Goal: Transaction & Acquisition: Purchase product/service

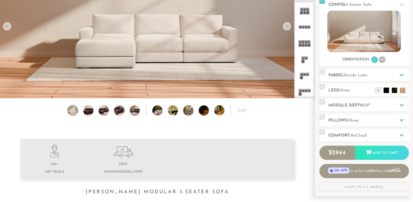
scroll to position [81, 0]
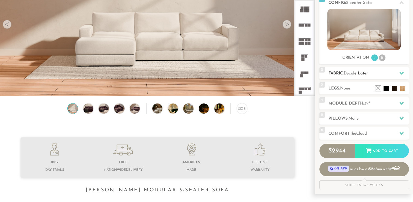
click at [400, 76] on div at bounding box center [401, 72] width 11 height 11
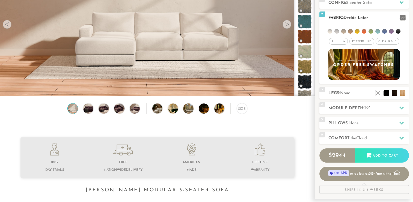
click at [364, 42] on span "Pet/Kid Use x" at bounding box center [362, 41] width 25 height 7
click at [382, 39] on span "Cleanable x" at bounding box center [389, 41] width 23 height 7
click at [371, 30] on li at bounding box center [371, 31] width 5 height 5
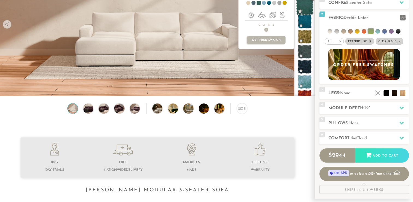
click at [305, 12] on span at bounding box center [304, 6] width 17 height 17
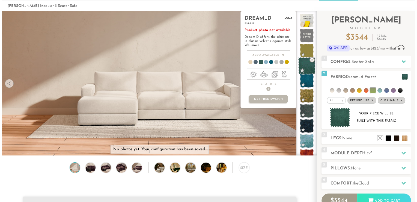
scroll to position [22, 0]
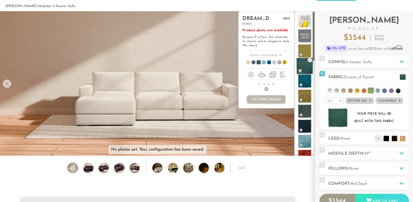
click at [303, 66] on span at bounding box center [304, 65] width 17 height 17
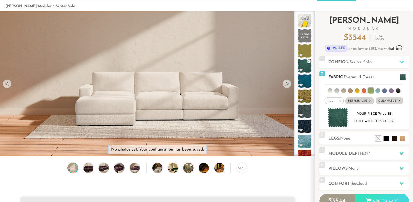
click at [340, 115] on img at bounding box center [338, 117] width 20 height 19
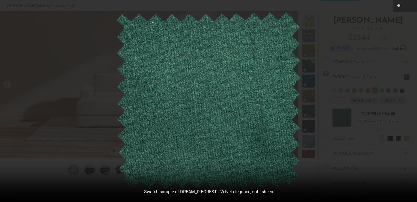
scroll to position [6076, 413]
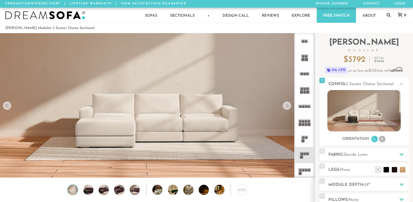
click at [286, 110] on img at bounding box center [157, 60] width 315 height 105
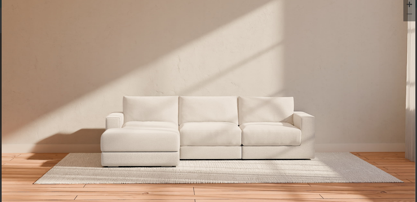
scroll to position [34, 0]
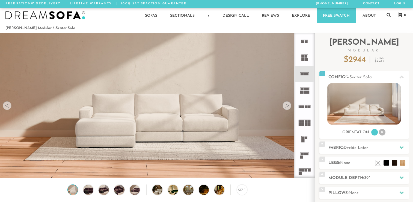
scroll to position [6068, 409]
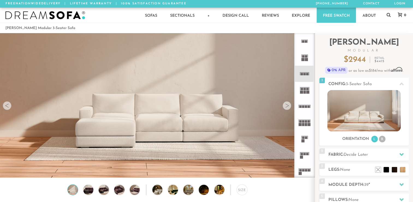
click at [289, 113] on img at bounding box center [157, 96] width 315 height 177
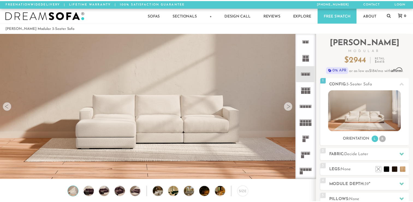
scroll to position [6076, 413]
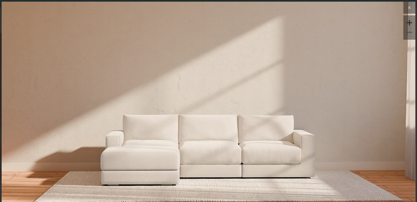
click at [406, 5] on icon at bounding box center [409, 7] width 7 height 7
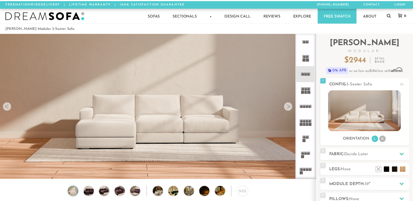
scroll to position [4, 4]
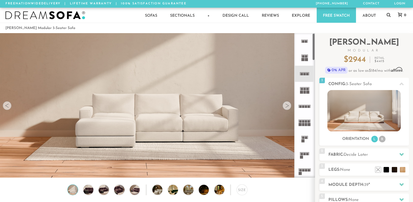
click at [306, 72] on icon at bounding box center [305, 74] width 16 height 16
click at [87, 189] on img at bounding box center [88, 189] width 12 height 10
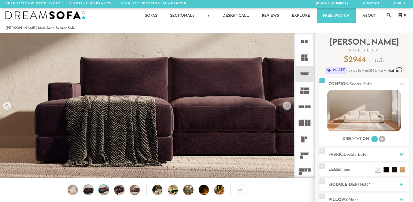
click at [103, 192] on img at bounding box center [104, 189] width 12 height 10
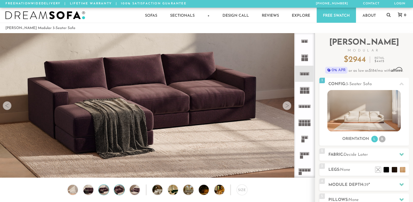
click at [119, 192] on img at bounding box center [119, 189] width 12 height 10
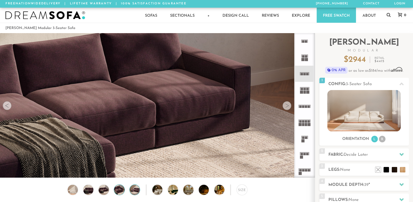
click at [133, 192] on img at bounding box center [135, 189] width 12 height 10
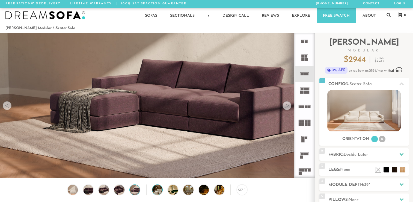
click at [161, 193] on img at bounding box center [161, 189] width 18 height 10
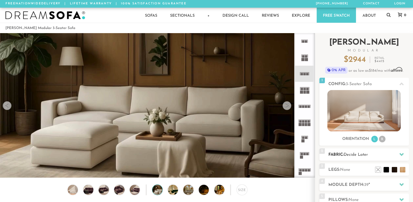
click at [402, 155] on icon at bounding box center [402, 154] width 4 height 4
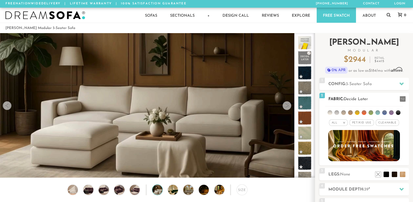
click at [362, 122] on span "Pet/Kid Use x" at bounding box center [362, 122] width 25 height 7
click at [385, 124] on span "Cleanable x" at bounding box center [389, 122] width 23 height 7
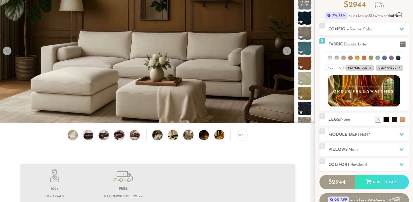
scroll to position [66, 0]
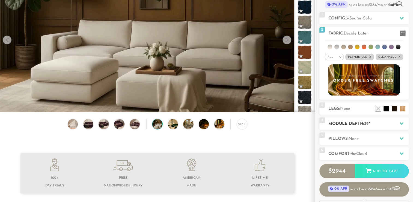
click at [401, 123] on icon at bounding box center [402, 123] width 4 height 3
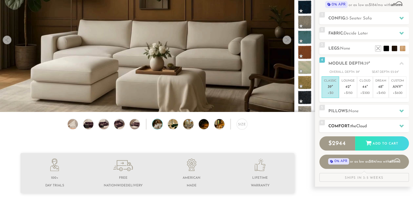
click at [402, 124] on icon at bounding box center [402, 125] width 4 height 4
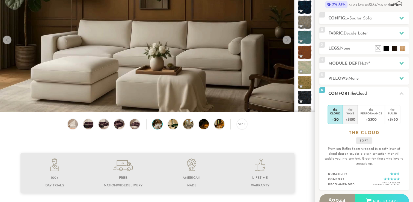
click at [352, 117] on div "+$150" at bounding box center [350, 119] width 10 height 8
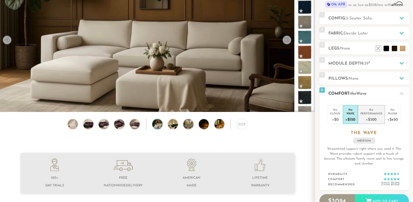
click at [376, 113] on div "Performance" at bounding box center [372, 113] width 22 height 4
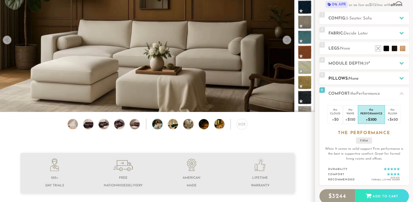
click at [400, 77] on icon at bounding box center [402, 78] width 4 height 4
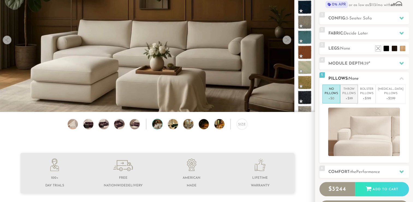
click at [354, 95] on p "Throw Pillows" at bounding box center [348, 91] width 13 height 9
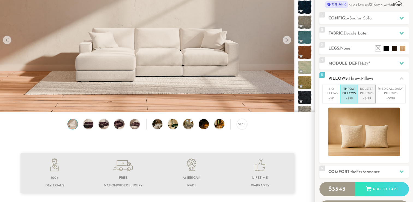
click at [374, 92] on p "Bolster Pillows" at bounding box center [366, 91] width 13 height 9
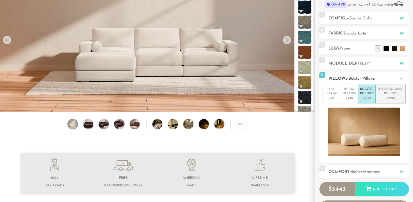
click at [389, 90] on p "Lumbar Pillows" at bounding box center [391, 91] width 26 height 9
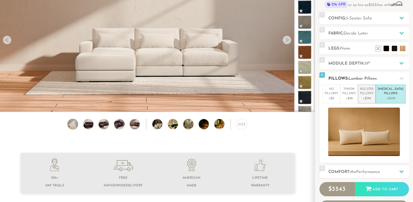
click at [373, 97] on p "+$199" at bounding box center [366, 98] width 13 height 5
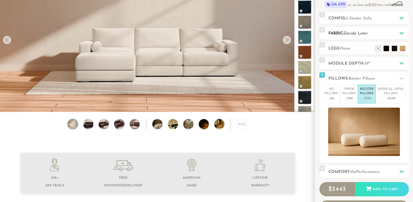
click at [402, 33] on icon at bounding box center [402, 33] width 4 height 3
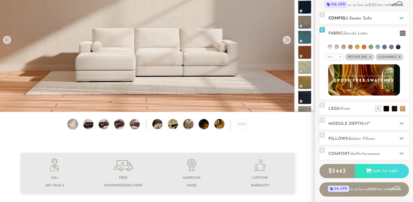
click at [402, 17] on icon at bounding box center [402, 18] width 4 height 3
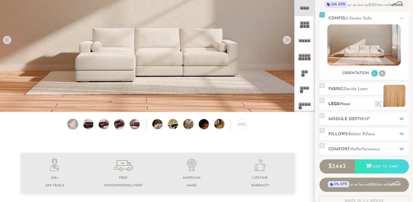
click at [403, 104] on li at bounding box center [395, 96] width 22 height 22
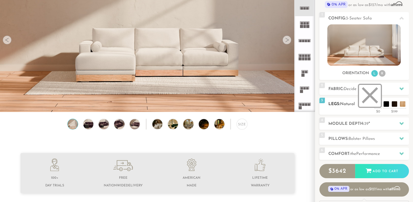
click at [378, 106] on li at bounding box center [370, 96] width 22 height 22
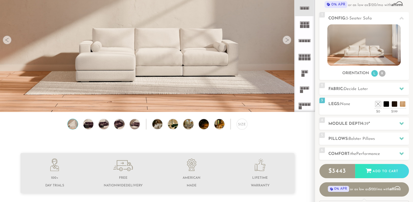
click at [308, 88] on rect at bounding box center [307, 88] width 2 height 2
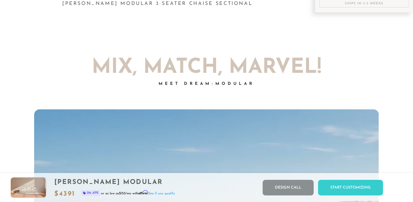
scroll to position [268, 0]
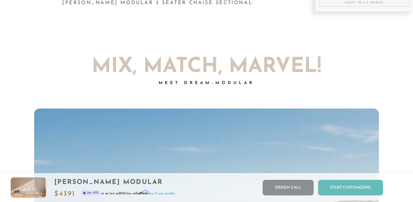
click at [348, 186] on div "Start Customizing" at bounding box center [350, 187] width 65 height 16
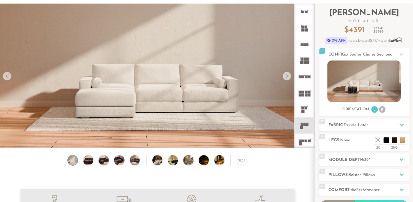
scroll to position [0, 0]
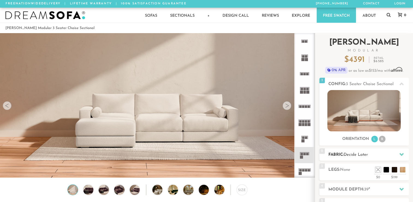
click at [404, 156] on div at bounding box center [401, 154] width 11 height 11
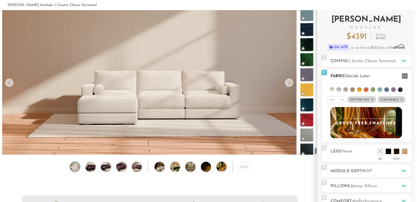
scroll to position [2994, 0]
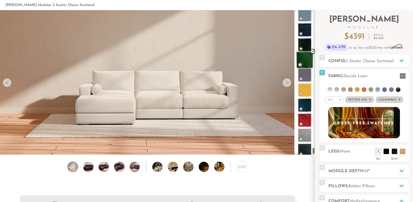
click at [308, 63] on span at bounding box center [304, 59] width 17 height 17
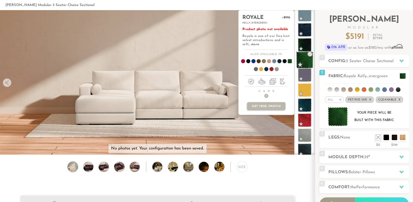
click at [305, 62] on span at bounding box center [304, 59] width 17 height 17
click at [344, 116] on img at bounding box center [338, 116] width 20 height 19
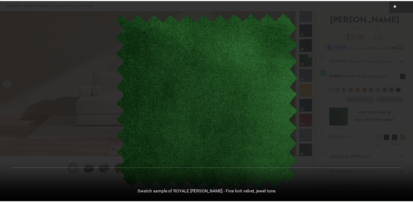
scroll to position [6076, 413]
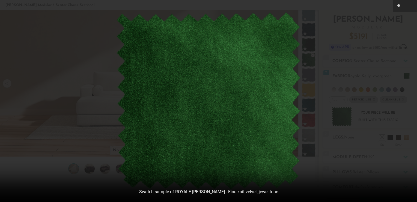
click at [347, 137] on div at bounding box center [208, 101] width 417 height 202
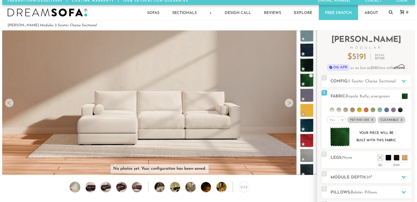
scroll to position [4, 0]
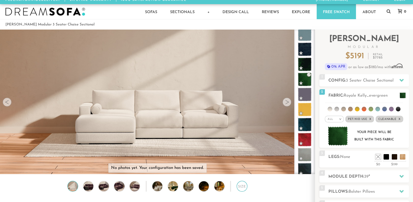
click at [240, 188] on div "Size" at bounding box center [242, 186] width 11 height 11
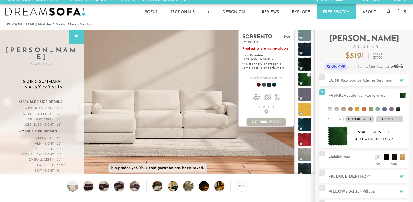
click at [273, 161] on div "sorrento +$996 evergreen Product photo not available This Premium Suede's frust…" at bounding box center [266, 101] width 56 height 144
drag, startPoint x: 273, startPoint y: 161, endPoint x: 278, endPoint y: 152, distance: 10.3
click at [278, 152] on div "sorrento +$996 evergreen Product photo not available This Premium Suede's frust…" at bounding box center [266, 101] width 56 height 144
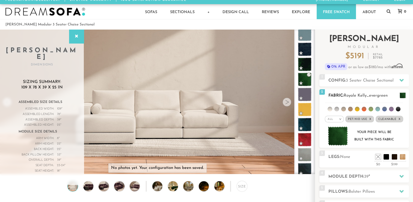
click at [337, 137] on img at bounding box center [338, 135] width 20 height 19
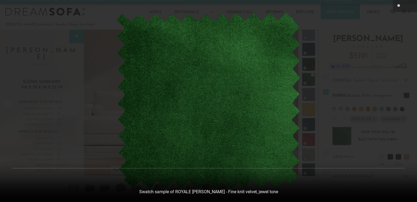
scroll to position [6076, 413]
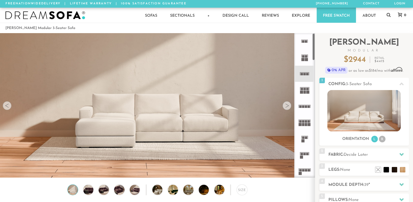
click at [302, 156] on rect at bounding box center [301, 156] width 3 height 3
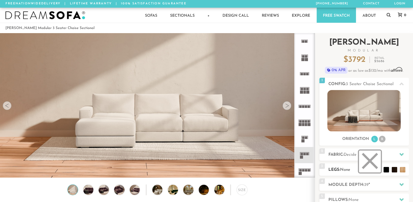
click at [377, 169] on li at bounding box center [370, 161] width 22 height 22
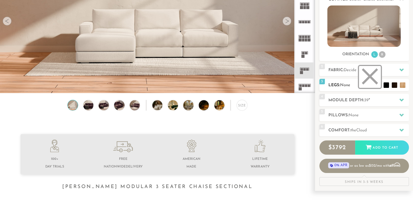
scroll to position [87, 0]
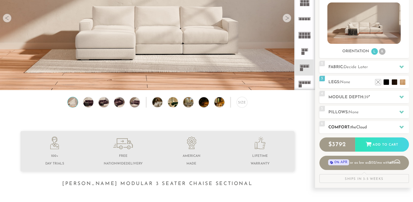
click at [402, 129] on div at bounding box center [401, 126] width 11 height 11
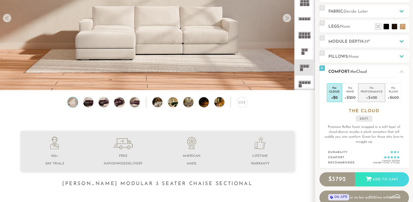
click at [374, 96] on div "+$400" at bounding box center [372, 97] width 22 height 8
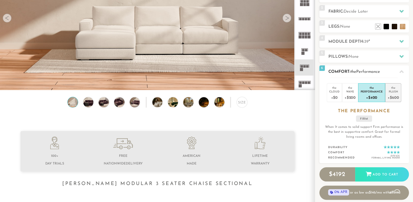
click at [392, 96] on div "+$600" at bounding box center [393, 97] width 11 height 8
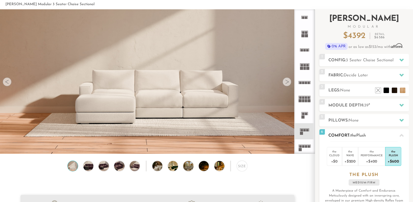
scroll to position [23, 0]
click at [402, 105] on icon at bounding box center [402, 105] width 4 height 3
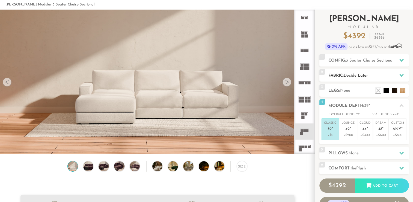
click at [402, 75] on icon at bounding box center [402, 75] width 4 height 3
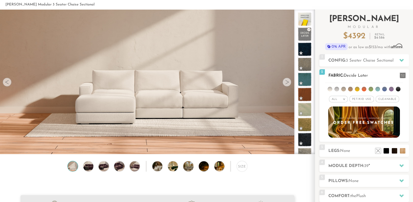
click at [368, 98] on span "Pet/Kid Use x" at bounding box center [362, 99] width 25 height 7
click at [386, 97] on span "Cleanable x" at bounding box center [389, 99] width 23 height 7
click at [403, 59] on icon at bounding box center [402, 60] width 4 height 3
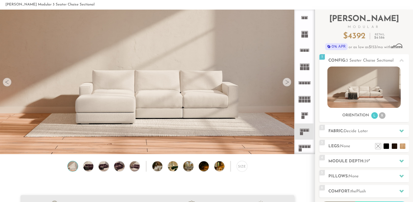
click at [288, 82] on div at bounding box center [287, 82] width 9 height 9
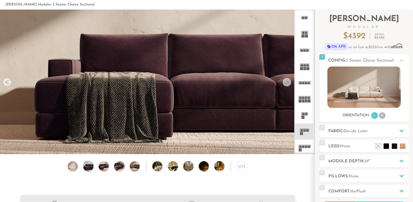
click at [288, 82] on div at bounding box center [287, 82] width 9 height 9
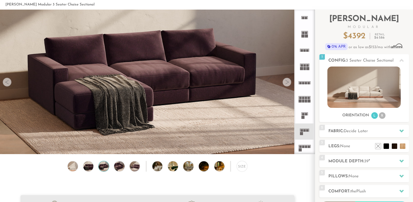
click at [288, 82] on div at bounding box center [287, 82] width 9 height 9
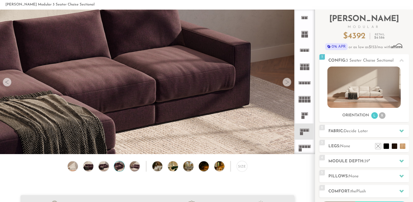
click at [288, 82] on div at bounding box center [287, 82] width 9 height 9
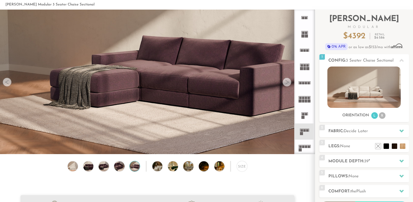
click at [288, 82] on div at bounding box center [287, 82] width 9 height 9
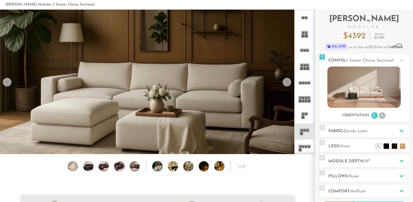
click at [288, 82] on div at bounding box center [287, 82] width 9 height 9
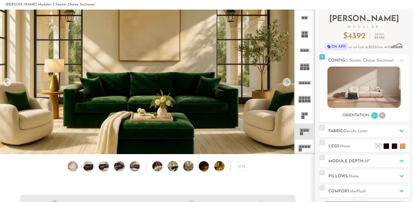
click at [288, 82] on div at bounding box center [287, 82] width 9 height 9
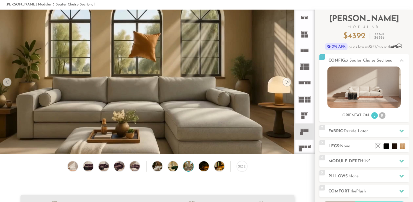
click at [304, 128] on icon at bounding box center [305, 131] width 16 height 16
click at [287, 84] on div at bounding box center [287, 82] width 9 height 9
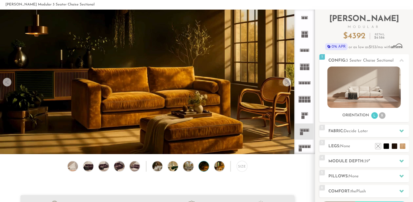
click at [287, 84] on div at bounding box center [287, 82] width 9 height 9
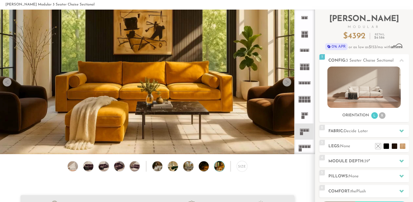
click at [287, 84] on div at bounding box center [287, 82] width 9 height 9
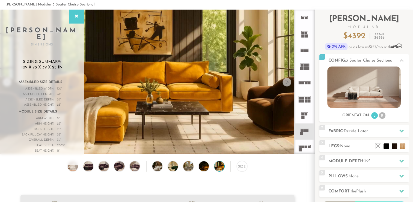
click at [288, 81] on div at bounding box center [287, 82] width 9 height 9
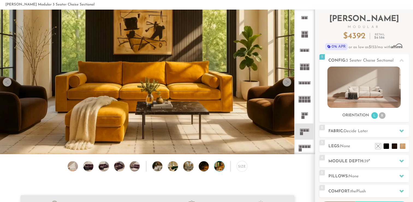
click at [286, 82] on div at bounding box center [287, 82] width 9 height 9
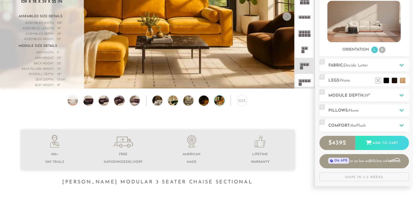
scroll to position [100, 0]
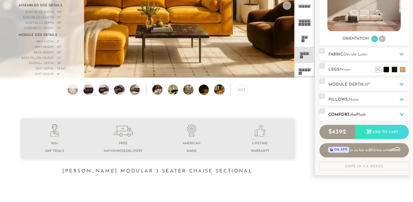
click at [405, 113] on div at bounding box center [401, 114] width 11 height 11
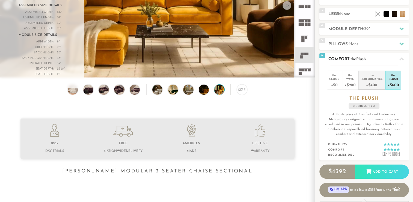
click at [372, 84] on div "+$400" at bounding box center [372, 85] width 22 height 8
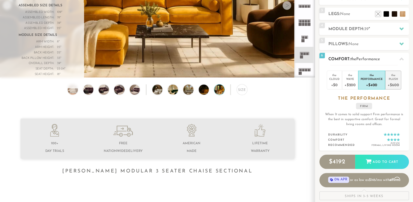
click at [389, 83] on div "+$600" at bounding box center [393, 85] width 11 height 8
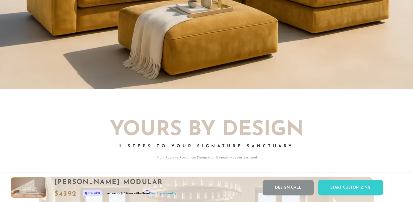
scroll to position [610, 0]
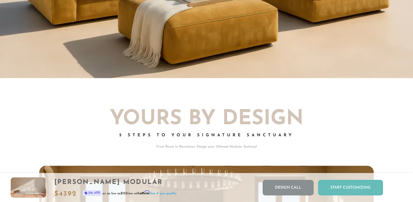
click at [349, 190] on div "Start Customizing" at bounding box center [350, 187] width 65 height 16
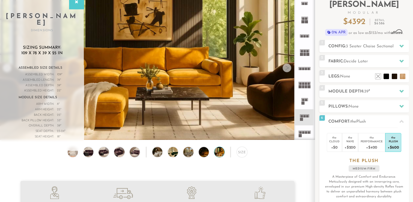
scroll to position [0, 0]
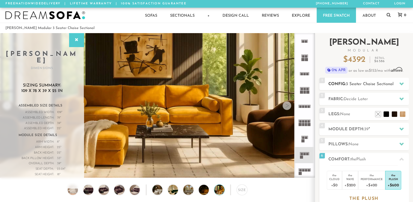
click at [401, 84] on icon at bounding box center [402, 83] width 4 height 3
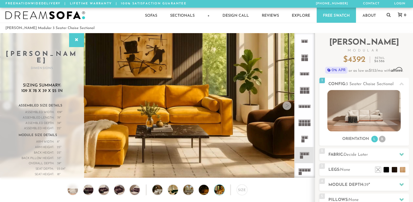
click at [308, 73] on rect at bounding box center [307, 74] width 2 height 2
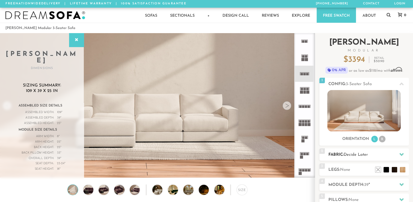
click at [401, 153] on icon at bounding box center [402, 154] width 4 height 4
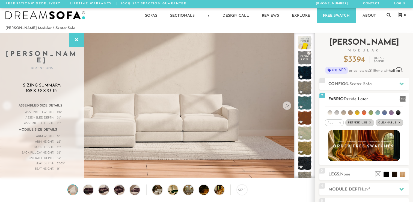
click at [370, 111] on li at bounding box center [371, 112] width 5 height 5
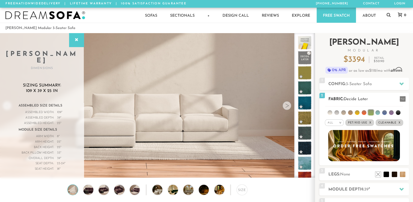
click at [378, 111] on li at bounding box center [378, 112] width 5 height 5
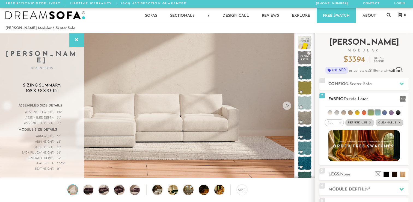
click at [384, 112] on li at bounding box center [384, 112] width 5 height 5
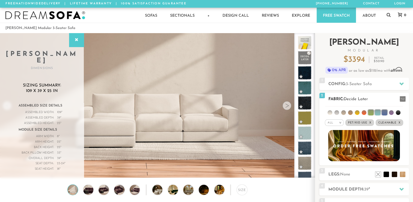
click at [370, 111] on li at bounding box center [370, 112] width 5 height 5
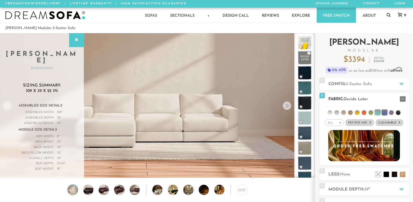
click at [379, 112] on li at bounding box center [377, 112] width 5 height 5
click at [386, 112] on li at bounding box center [384, 112] width 5 height 5
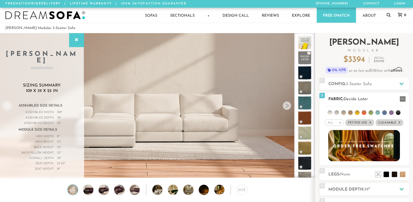
click at [370, 112] on li at bounding box center [371, 112] width 5 height 5
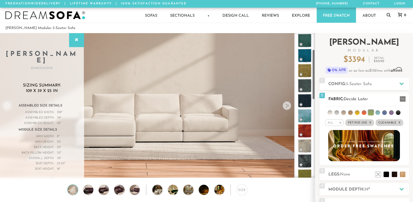
scroll to position [49, 0]
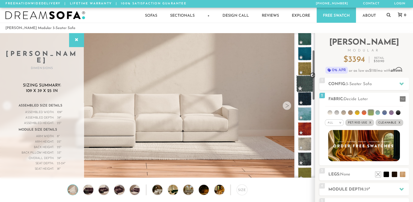
click at [309, 84] on span at bounding box center [304, 83] width 17 height 17
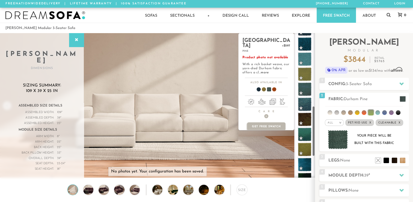
scroll to position [211, 0]
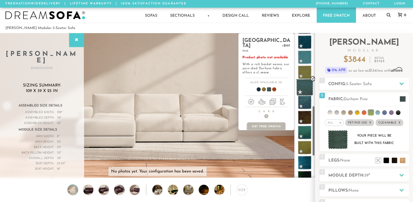
click at [308, 88] on span at bounding box center [304, 87] width 17 height 17
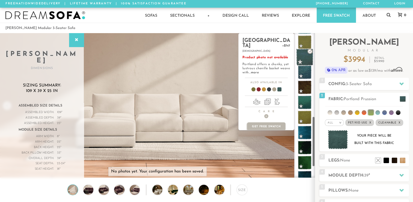
scroll to position [244, 0]
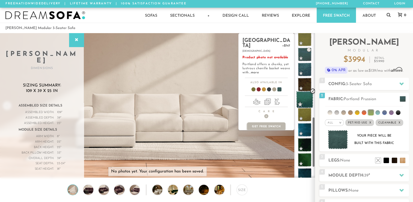
click at [308, 99] on span at bounding box center [304, 99] width 17 height 17
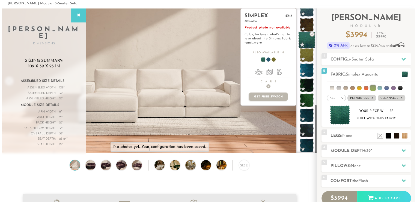
scroll to position [25, 0]
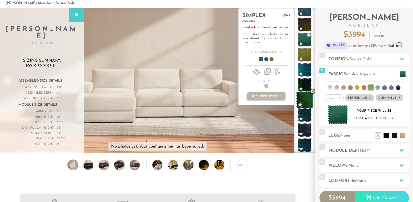
click at [309, 100] on span at bounding box center [304, 99] width 17 height 17
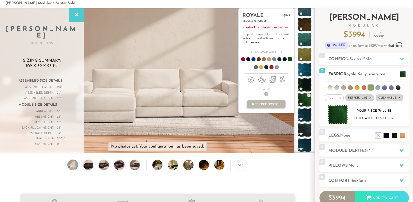
click at [340, 115] on img at bounding box center [338, 114] width 20 height 19
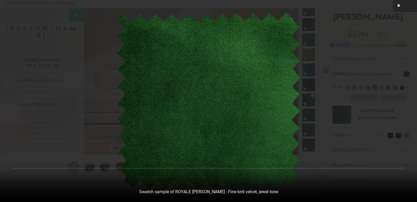
scroll to position [6076, 413]
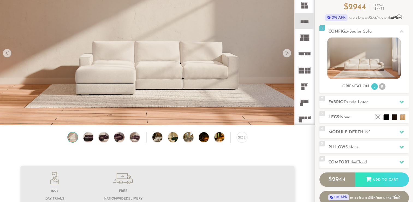
scroll to position [46, 0]
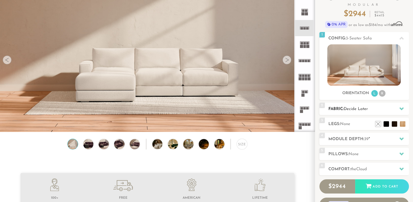
click at [403, 108] on icon at bounding box center [402, 108] width 4 height 3
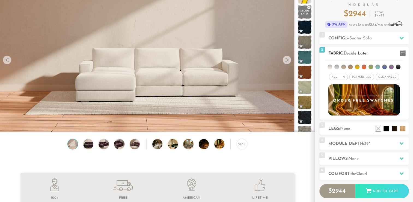
click at [345, 77] on em ">" at bounding box center [344, 76] width 4 height 3
click at [341, 115] on li "Durable" at bounding box center [338, 115] width 19 height 8
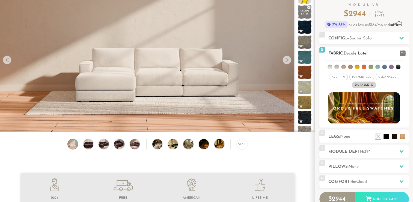
click at [362, 76] on span "Pet/Kid Use x" at bounding box center [362, 76] width 25 height 7
click at [393, 76] on span "Cleanable x" at bounding box center [389, 76] width 23 height 7
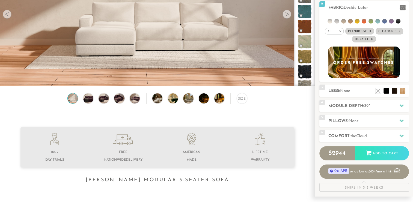
scroll to position [98, 0]
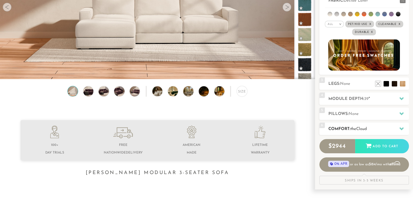
click at [400, 128] on icon at bounding box center [402, 128] width 4 height 3
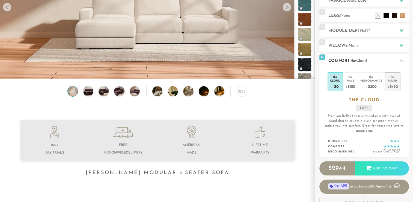
click at [390, 82] on div "Plush" at bounding box center [393, 80] width 11 height 4
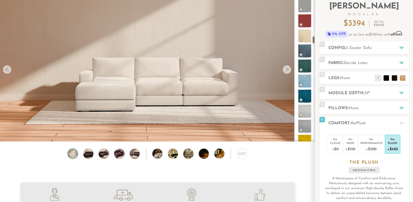
scroll to position [709, 0]
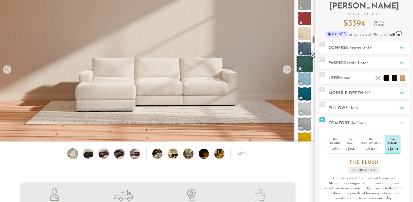
click at [307, 66] on span at bounding box center [304, 63] width 17 height 17
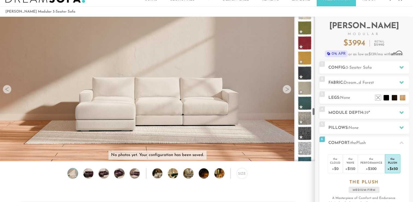
scroll to position [1652, 0]
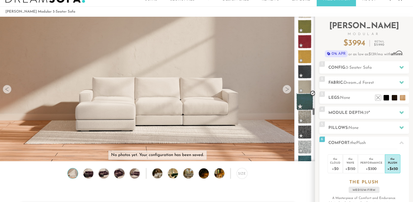
click at [308, 102] on span at bounding box center [304, 101] width 17 height 17
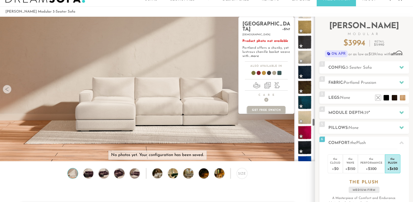
scroll to position [1847, 0]
click at [307, 102] on span at bounding box center [304, 102] width 17 height 17
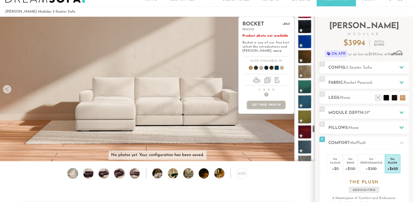
scroll to position [1969, 0]
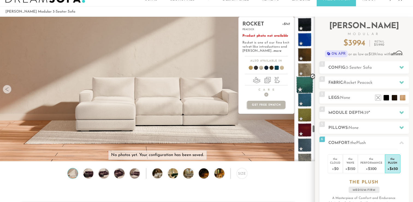
click at [308, 87] on span at bounding box center [304, 84] width 17 height 17
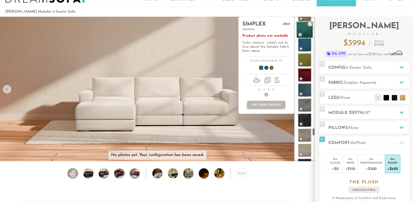
scroll to position [2025, 0]
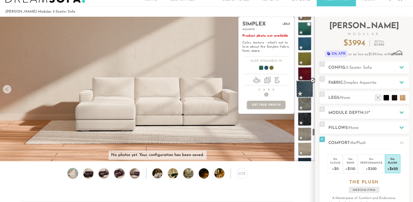
click at [309, 90] on span at bounding box center [304, 88] width 17 height 17
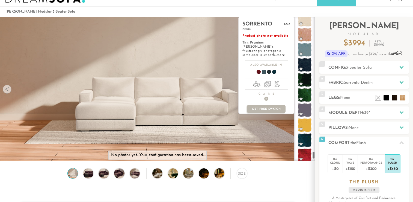
scroll to position [2450, 0]
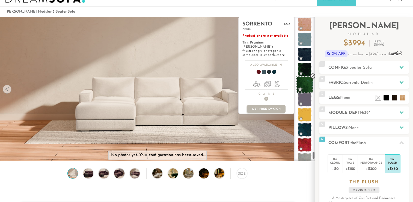
click at [305, 85] on span at bounding box center [304, 84] width 17 height 17
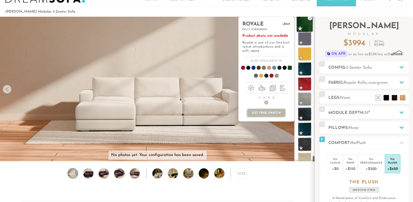
scroll to position [2517, 0]
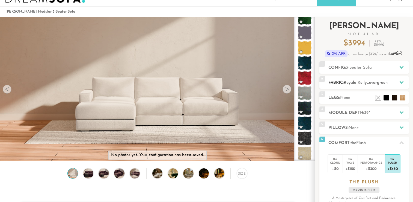
click at [403, 83] on icon at bounding box center [402, 82] width 4 height 4
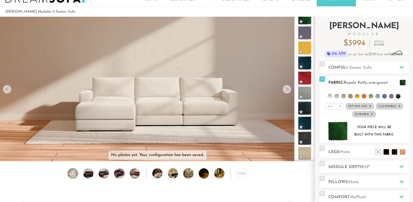
click at [370, 95] on li at bounding box center [371, 96] width 5 height 5
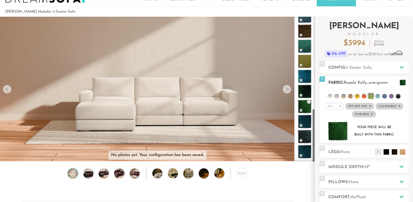
scroll to position [249, 0]
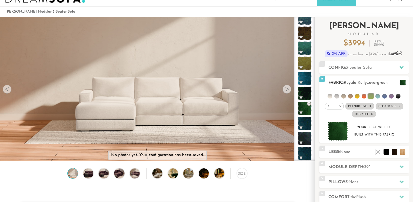
click at [371, 94] on li at bounding box center [370, 95] width 5 height 5
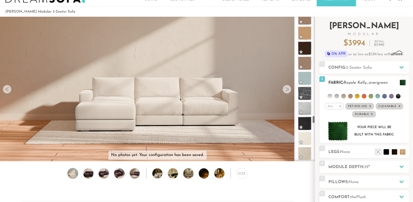
scroll to position [1796, 0]
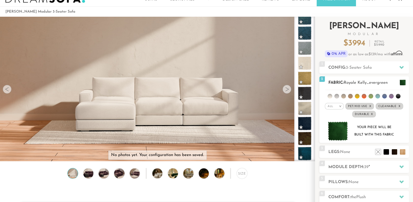
click at [371, 94] on li at bounding box center [371, 96] width 5 height 5
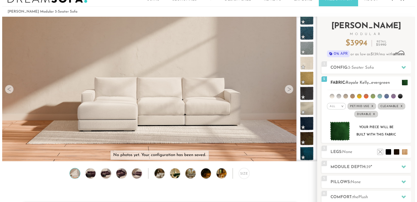
scroll to position [249, 0]
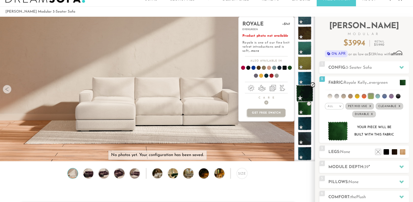
click at [307, 94] on span at bounding box center [304, 93] width 17 height 17
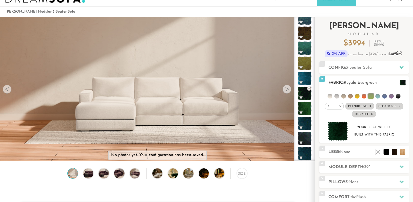
click at [341, 135] on img at bounding box center [338, 130] width 20 height 19
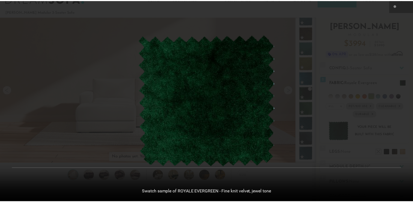
scroll to position [6076, 413]
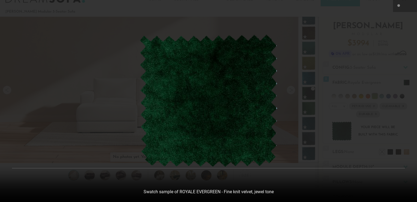
click at [260, 92] on img at bounding box center [209, 100] width 138 height 132
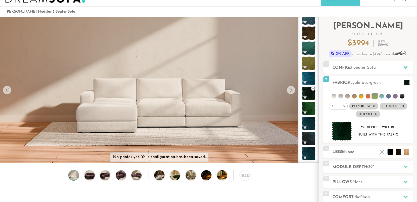
click at [260, 92] on img at bounding box center [209, 100] width 138 height 132
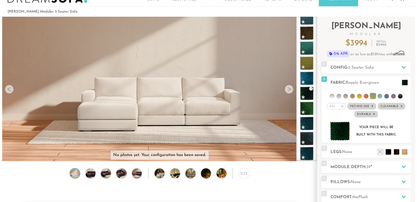
scroll to position [4, 4]
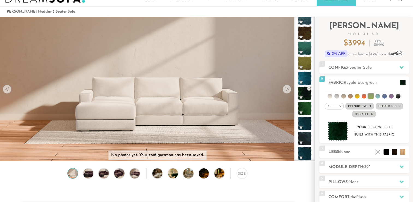
click at [209, 99] on img at bounding box center [157, 149] width 315 height 315
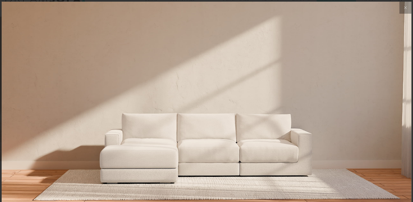
scroll to position [6076, 413]
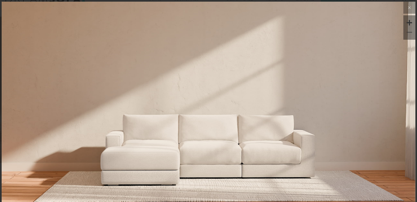
click at [187, 146] on video at bounding box center [209, 75] width 292 height 146
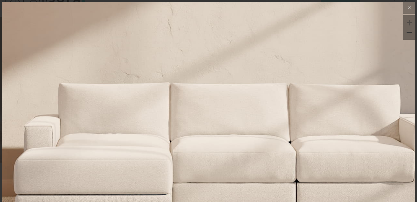
click at [260, 133] on video at bounding box center [230, 4] width 584 height 292
click at [406, 6] on icon at bounding box center [409, 7] width 7 height 7
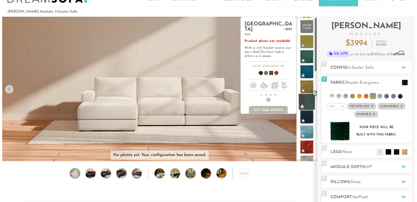
scroll to position [0, 0]
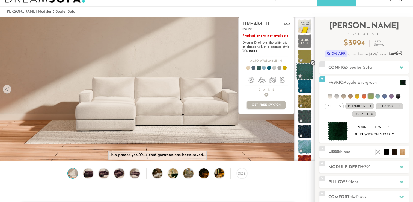
click at [304, 68] on span at bounding box center [304, 71] width 17 height 17
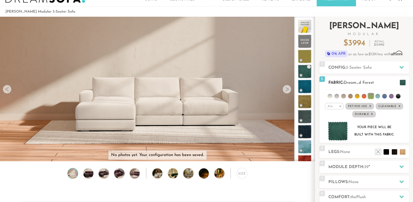
click at [334, 131] on img at bounding box center [338, 130] width 20 height 19
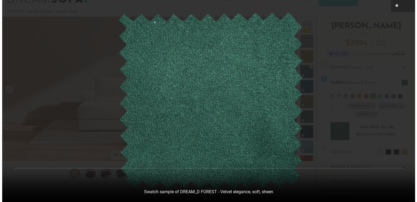
scroll to position [6076, 413]
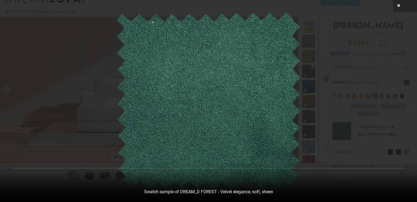
click at [334, 131] on body "Summer Sale - 15% Off All Custom Orders 855-373-3166 Free Nationwide Delivery L…" at bounding box center [208, 85] width 417 height 202
click at [275, 73] on img at bounding box center [208, 101] width 185 height 178
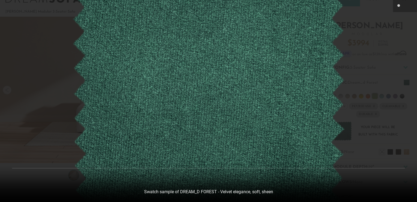
click at [275, 73] on img at bounding box center [208, 113] width 273 height 261
click at [275, 73] on img at bounding box center [208, 114] width 273 height 262
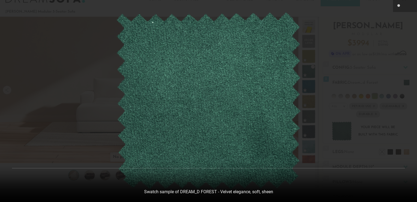
click at [275, 73] on img at bounding box center [208, 101] width 185 height 178
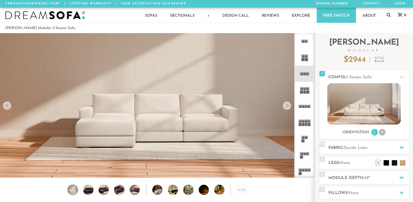
scroll to position [6068, 409]
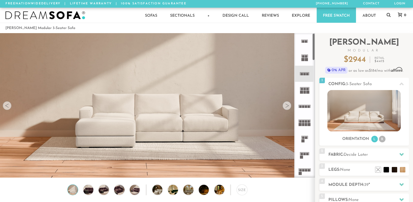
click at [308, 69] on icon at bounding box center [305, 74] width 16 height 16
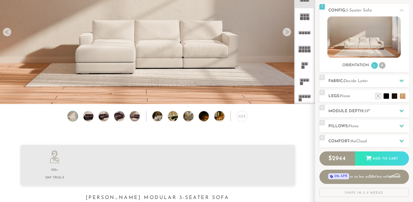
scroll to position [88, 0]
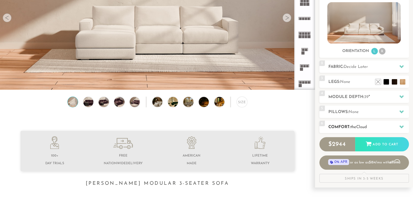
click at [402, 124] on icon at bounding box center [402, 126] width 4 height 4
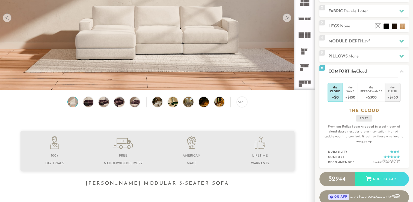
click at [391, 95] on div "+$450" at bounding box center [393, 97] width 11 height 8
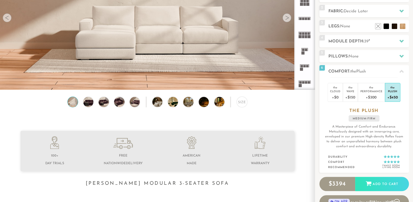
scroll to position [14, 0]
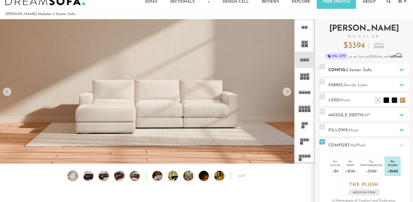
click at [402, 68] on icon at bounding box center [402, 69] width 4 height 3
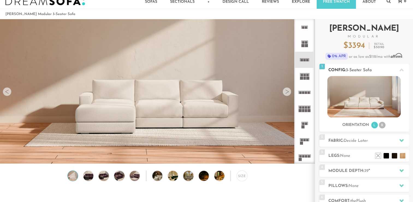
click at [383, 124] on li "R" at bounding box center [382, 125] width 7 height 7
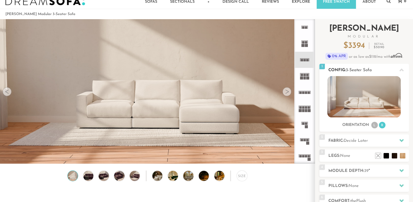
click at [375, 123] on li "L" at bounding box center [374, 125] width 7 height 7
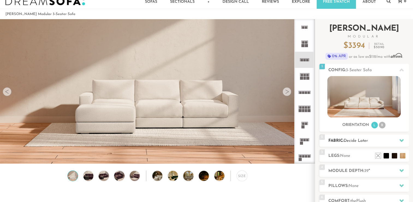
click at [402, 140] on icon at bounding box center [402, 140] width 4 height 3
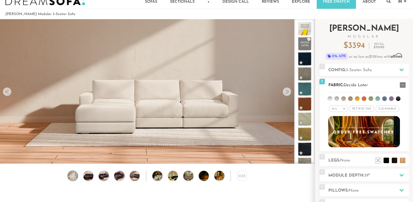
click at [371, 97] on li at bounding box center [371, 98] width 5 height 5
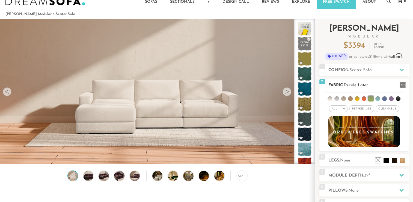
click at [379, 97] on li at bounding box center [378, 98] width 5 height 5
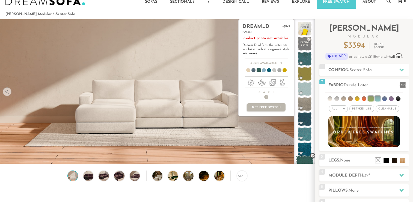
click at [307, 161] on span at bounding box center [304, 163] width 17 height 17
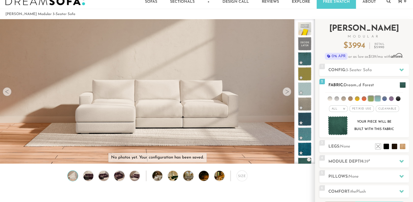
click at [346, 108] on em ">" at bounding box center [344, 108] width 4 height 3
click at [343, 144] on li "Durable" at bounding box center [338, 147] width 19 height 8
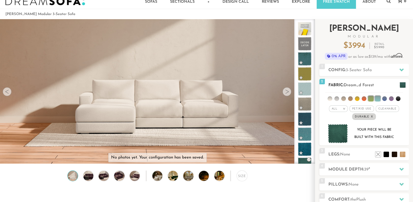
click at [360, 108] on span "Pet/Kid Use x" at bounding box center [362, 108] width 25 height 7
click at [388, 109] on span "Cleanable x" at bounding box center [389, 108] width 23 height 7
click at [340, 108] on em ">" at bounding box center [340, 108] width 4 height 3
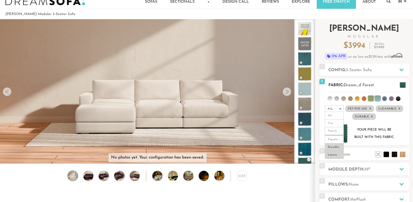
click at [337, 155] on li "Luxury" at bounding box center [334, 155] width 19 height 8
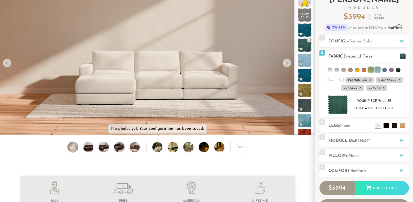
scroll to position [42, 0]
